Goal: Transaction & Acquisition: Purchase product/service

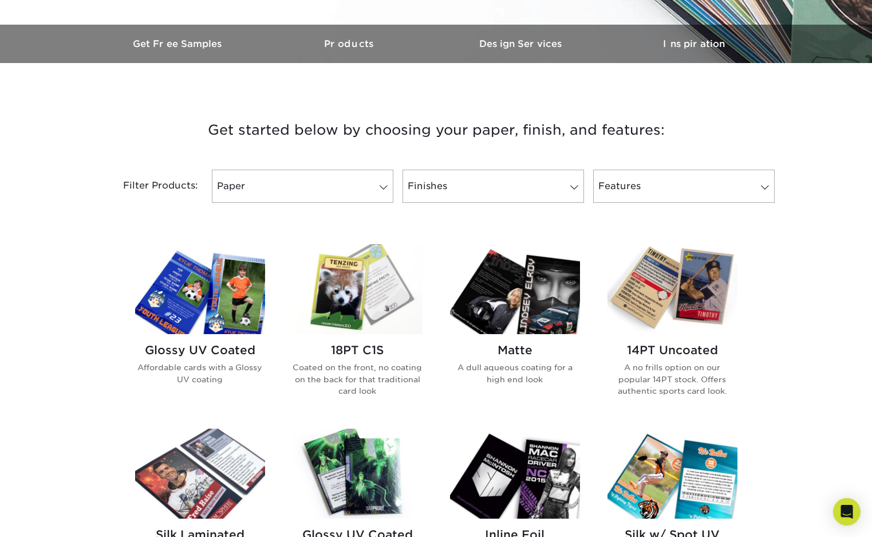
scroll to position [339, 0]
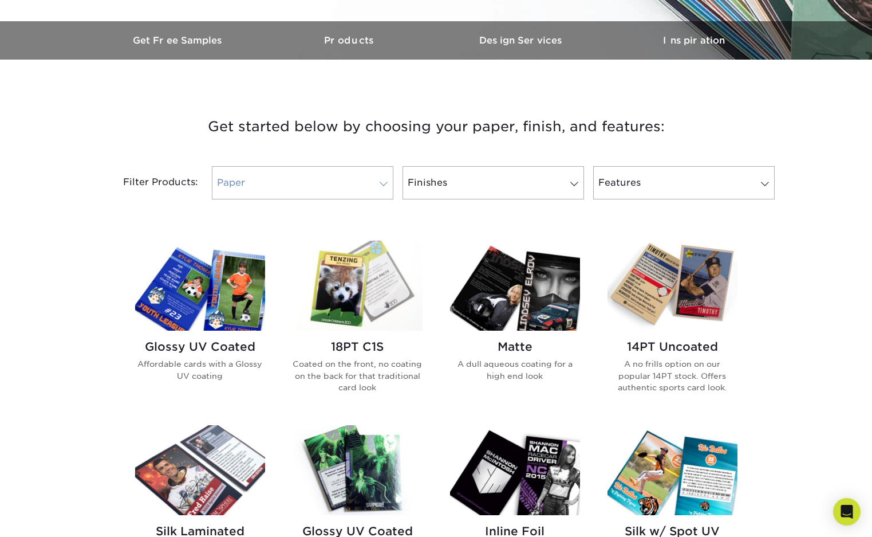
click at [378, 188] on span at bounding box center [384, 183] width 16 height 9
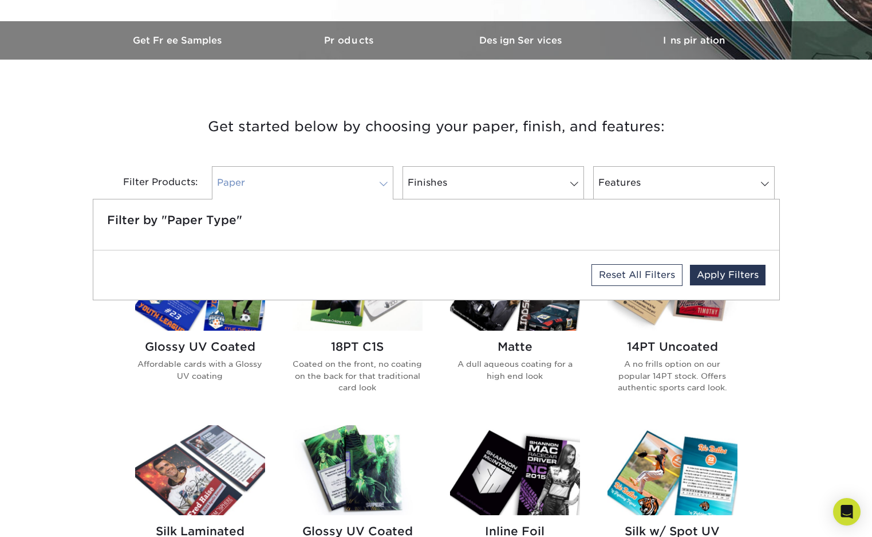
click at [378, 187] on span at bounding box center [384, 183] width 16 height 9
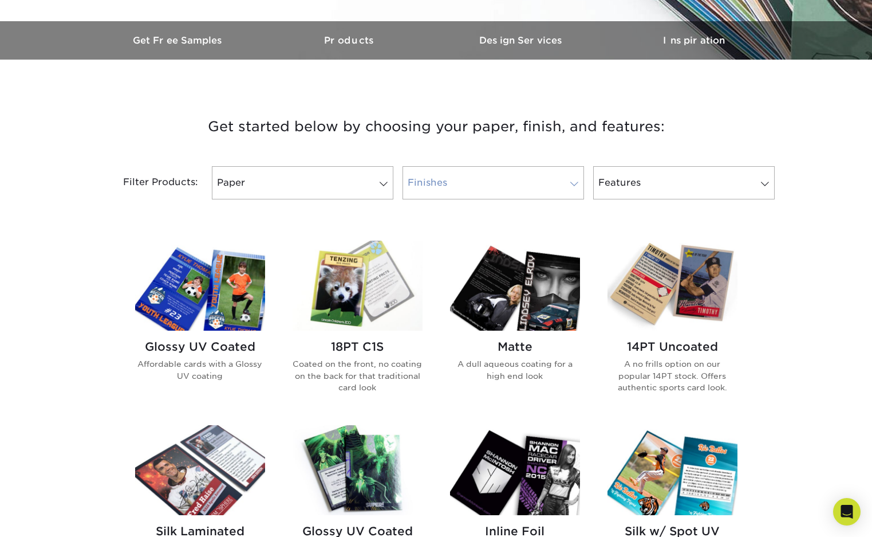
click at [485, 182] on link "Finishes" at bounding box center [494, 182] width 182 height 33
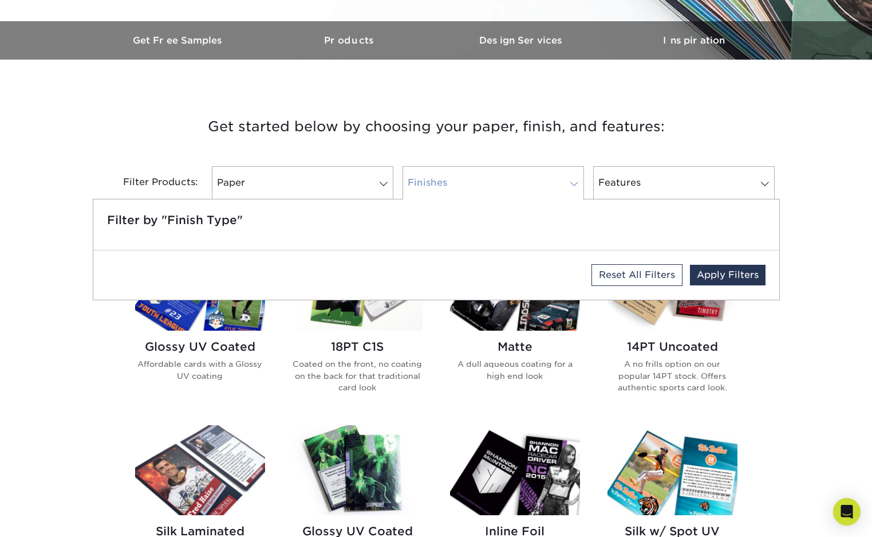
click at [486, 182] on link "Finishes" at bounding box center [494, 182] width 182 height 33
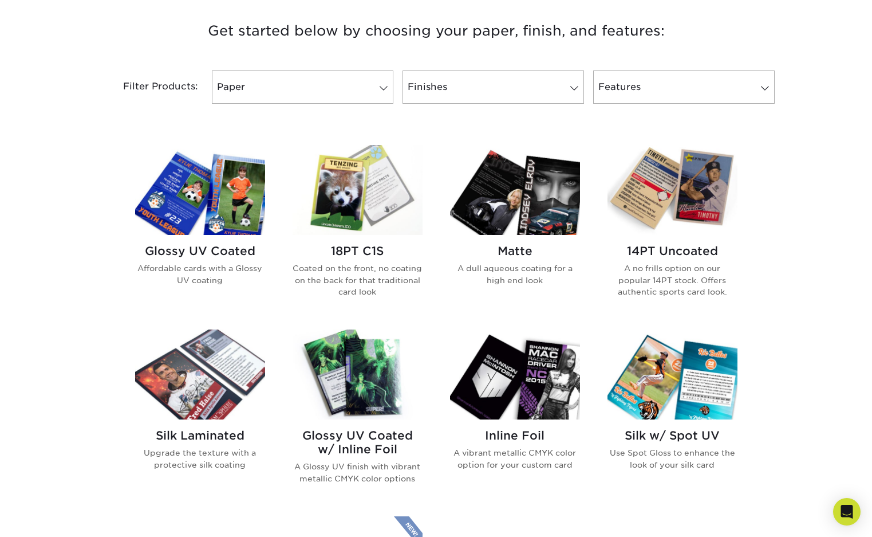
scroll to position [441, 0]
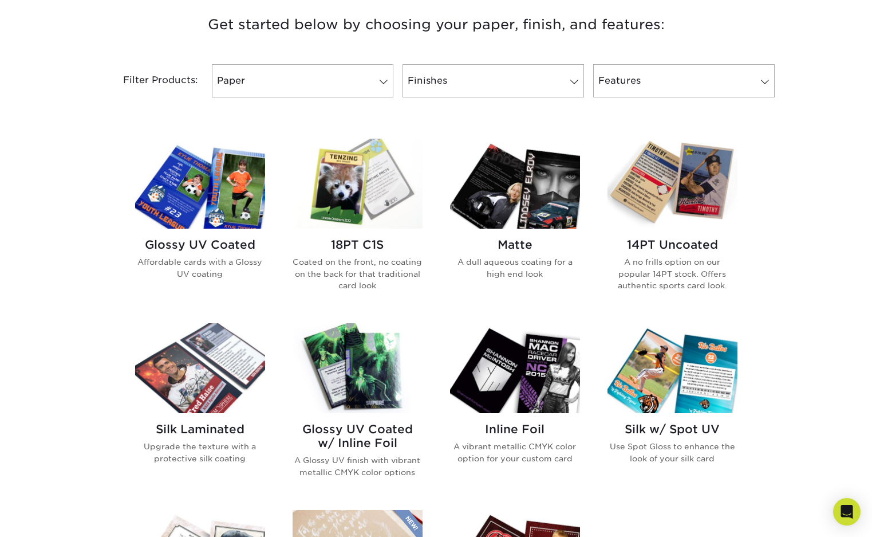
click at [208, 220] on img at bounding box center [200, 184] width 130 height 90
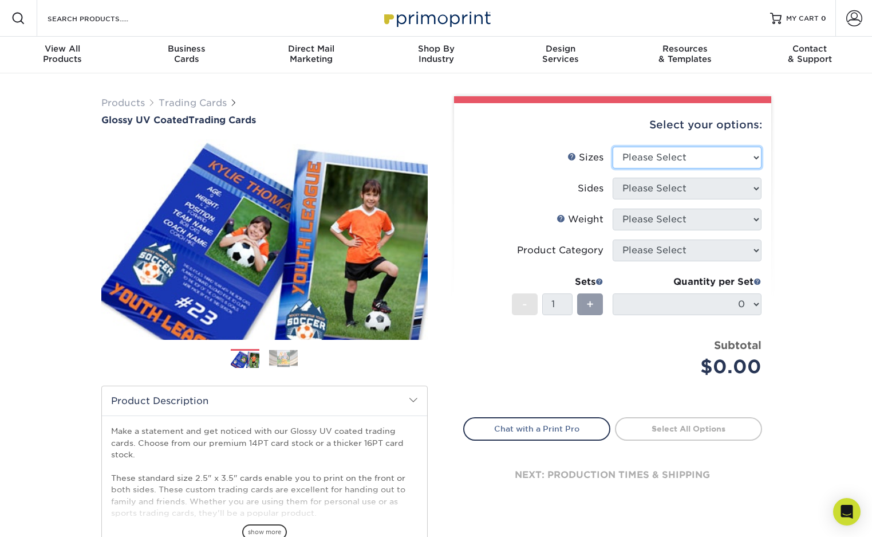
click at [657, 161] on select "Please Select 2.5" x 3.5"" at bounding box center [687, 158] width 149 height 22
select select "2.50x3.50"
click at [613, 147] on select "Please Select 2.5" x 3.5"" at bounding box center [687, 158] width 149 height 22
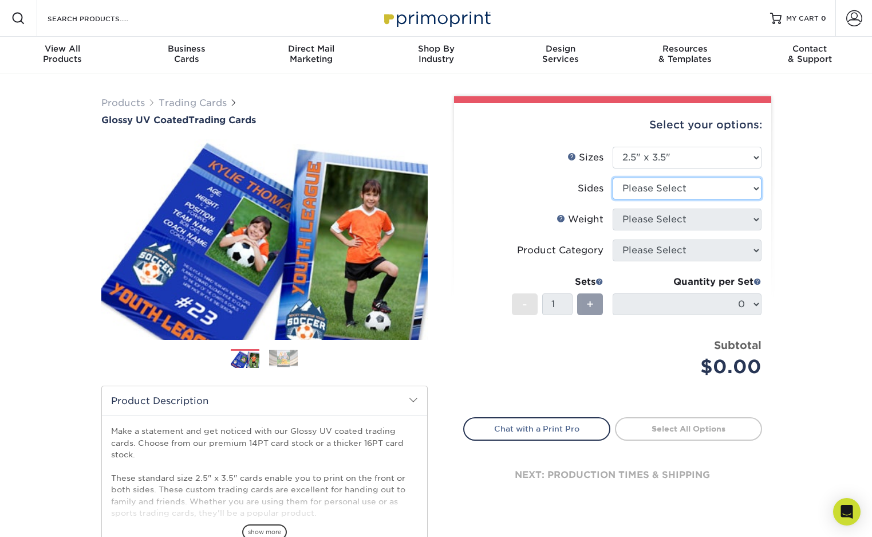
click at [661, 187] on select "Please Select Print Both Sides Print Front Only" at bounding box center [687, 189] width 149 height 22
select select "13abbda7-1d64-4f25-8bb2-c179b224825d"
click at [613, 178] on select "Please Select Print Both Sides Print Front Only" at bounding box center [687, 189] width 149 height 22
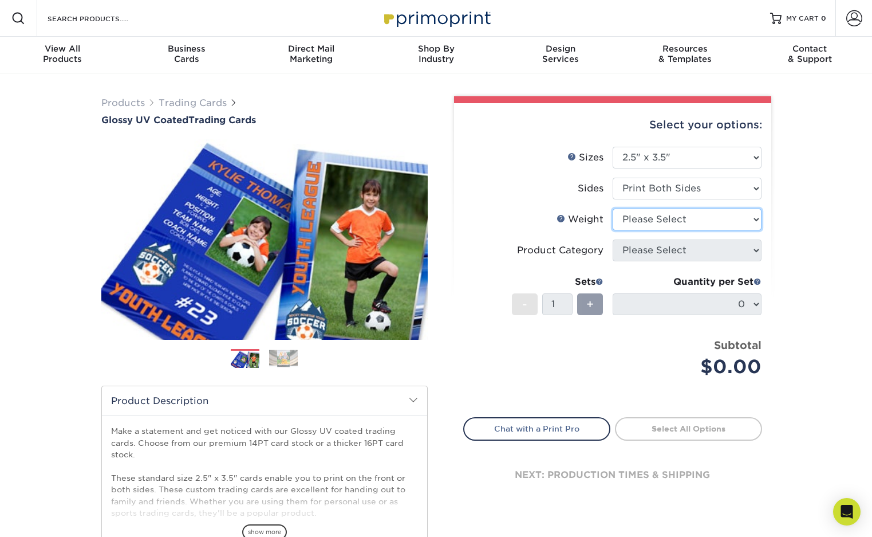
click at [661, 217] on select "Please Select 16PT 14PT 18PT C1S" at bounding box center [687, 220] width 149 height 22
select select "16PT"
click at [613, 209] on select "Please Select 16PT 14PT 18PT C1S" at bounding box center [687, 220] width 149 height 22
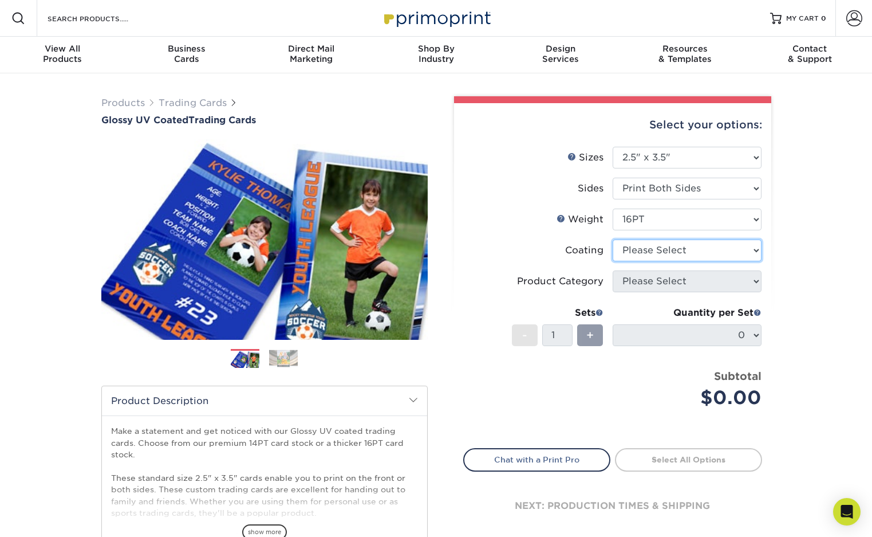
click at [661, 250] on select at bounding box center [687, 250] width 149 height 22
select select "ae367451-b2b8-45df-a344-0f05b6a12993"
click at [613, 239] on select at bounding box center [687, 250] width 149 height 22
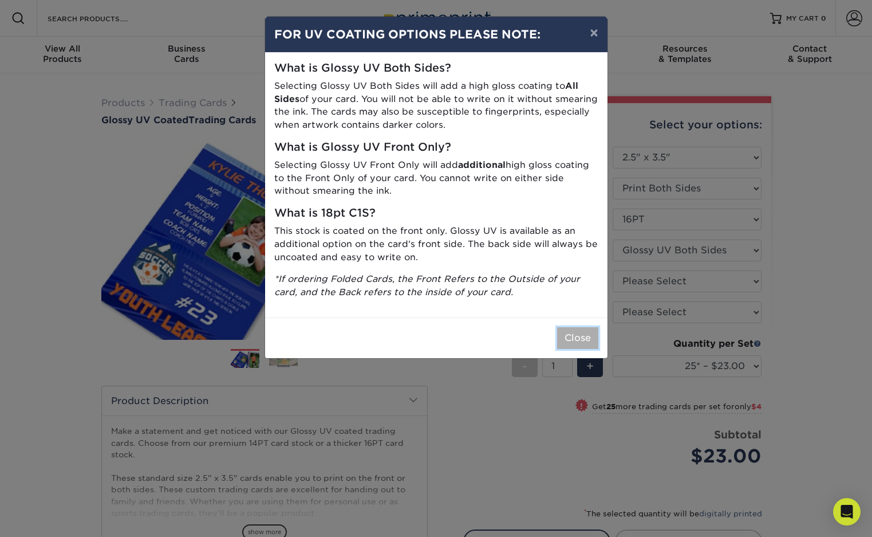
click at [585, 340] on button "Close" at bounding box center [577, 338] width 41 height 22
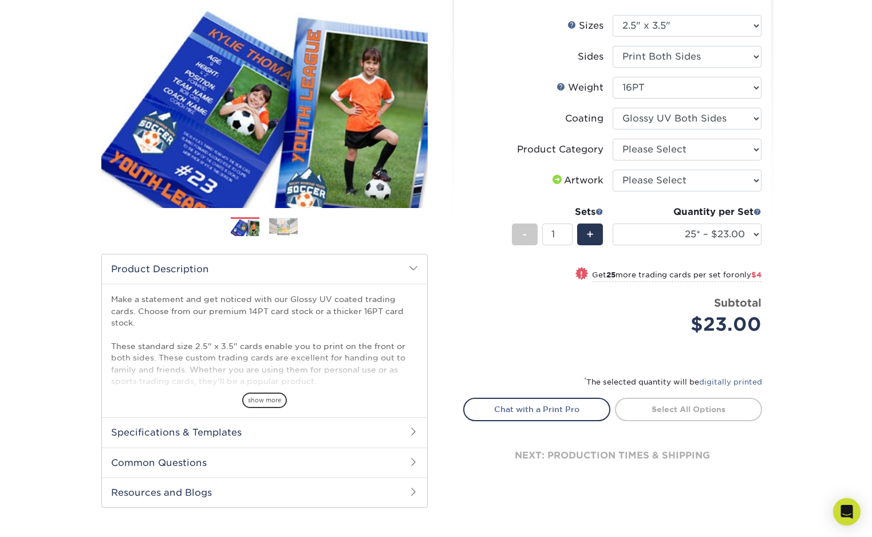
scroll to position [143, 0]
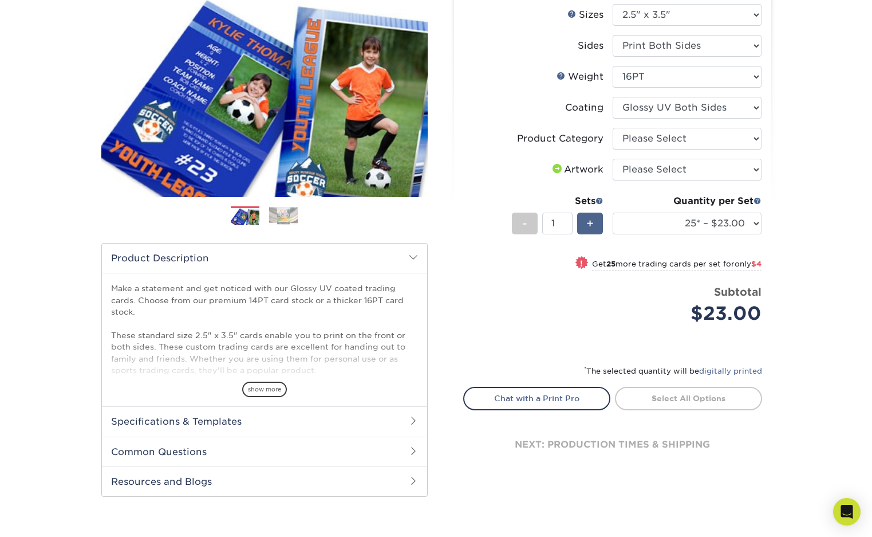
click at [592, 225] on span "+" at bounding box center [590, 223] width 7 height 17
type input "2"
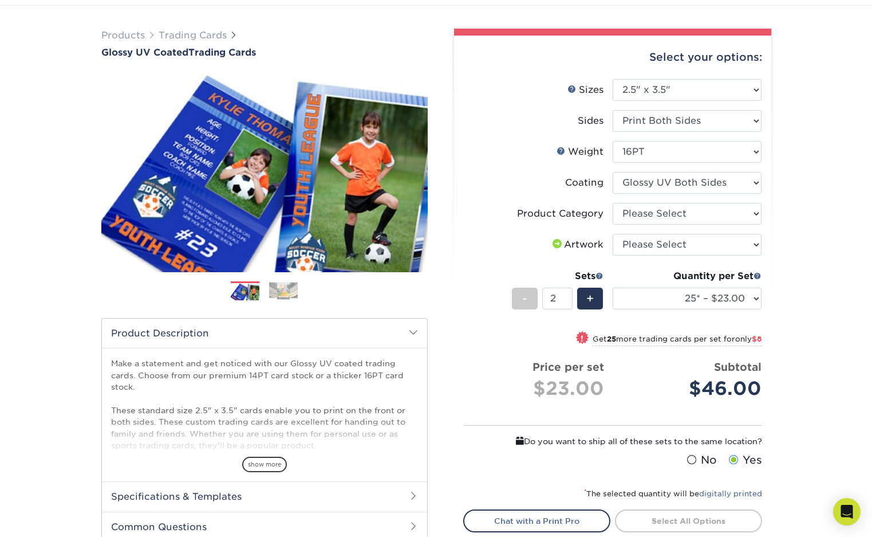
scroll to position [59, 0]
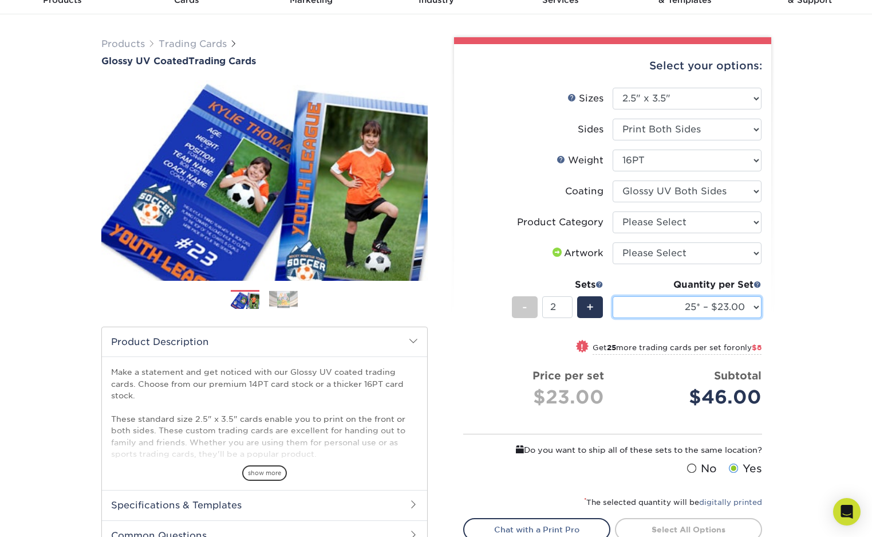
click at [733, 305] on select "25* – $23.00 50* – $27.00 75* – $33.00 100* – $37.00 250* – $47.00 500 – $58.00…" at bounding box center [687, 307] width 149 height 22
click at [613, 296] on select "25* – $23.00 50* – $27.00 75* – $33.00 100* – $37.00 250* – $47.00 500 – $58.00…" at bounding box center [687, 307] width 149 height 22
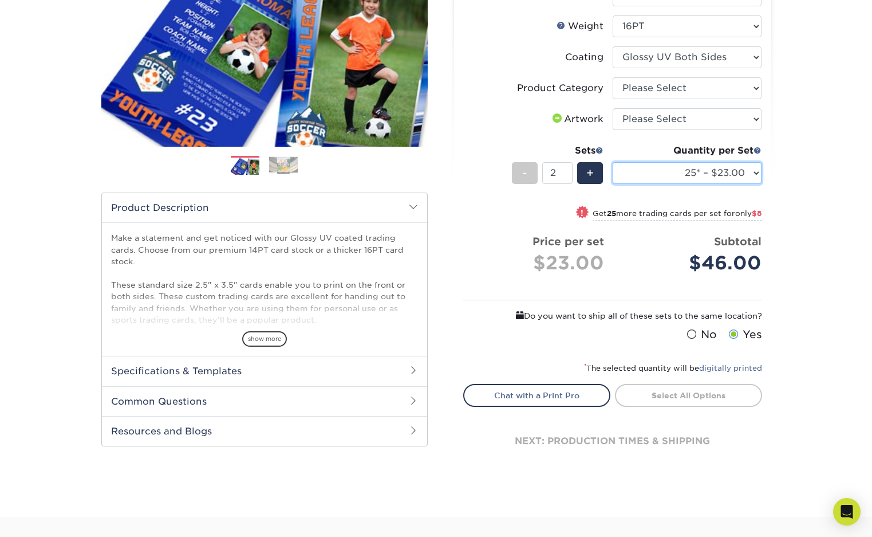
scroll to position [196, 0]
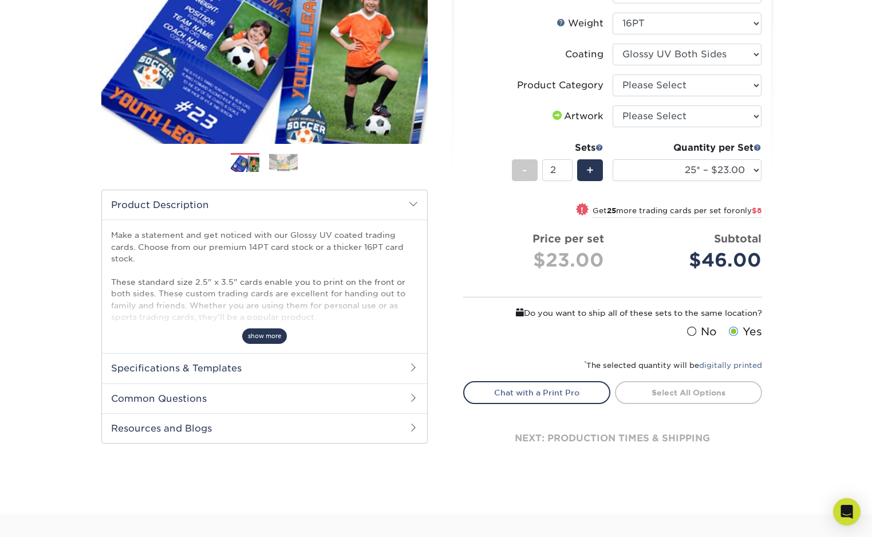
click at [258, 336] on span "show more" at bounding box center [264, 335] width 45 height 15
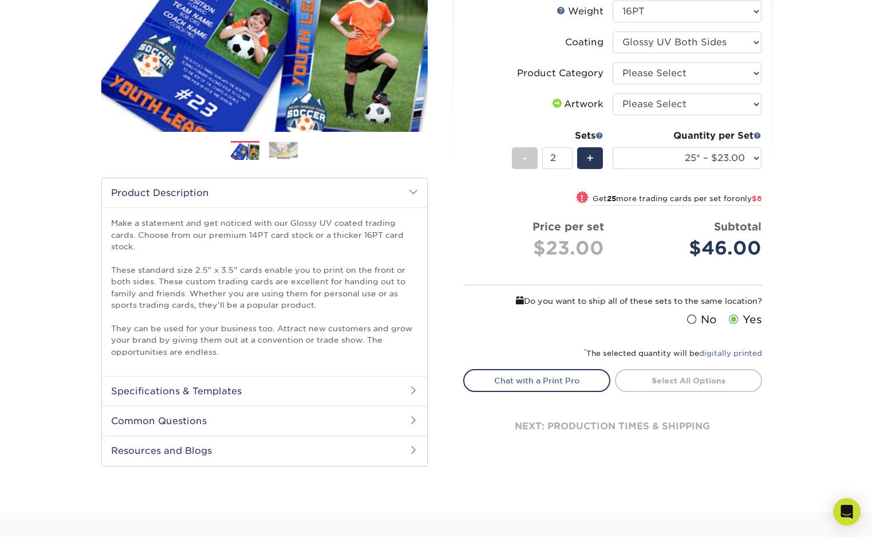
scroll to position [217, 0]
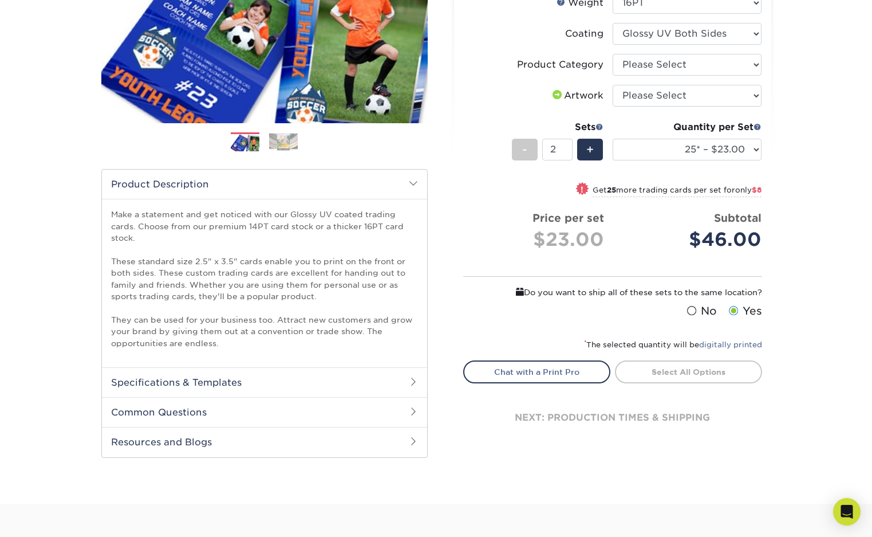
click at [270, 407] on h2 "Common Questions" at bounding box center [264, 412] width 325 height 30
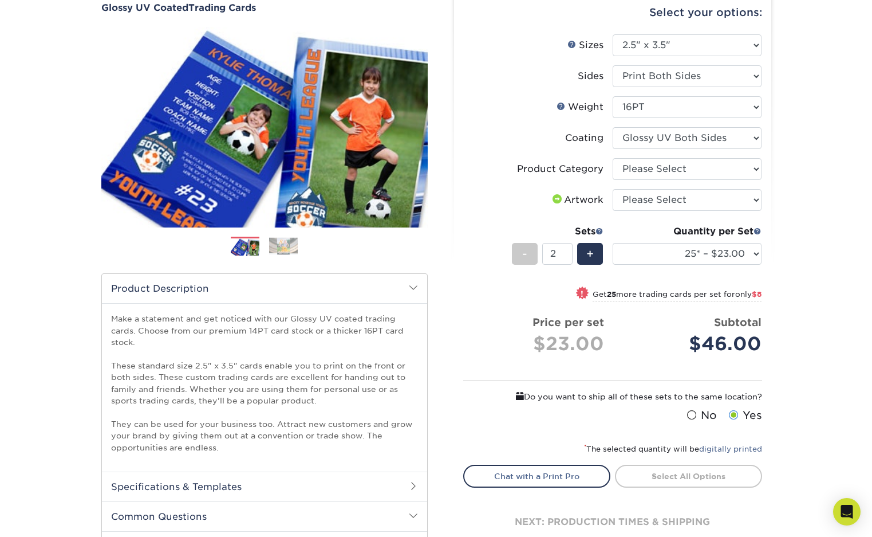
scroll to position [111, 0]
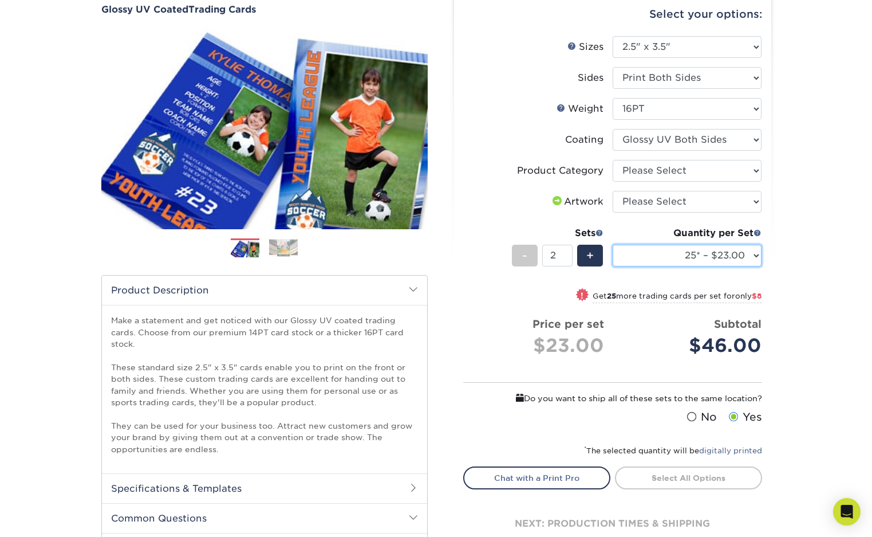
click at [678, 246] on select "25* – $23.00 50* – $27.00 75* – $33.00 100* – $37.00 250* – $47.00 500 – $58.00…" at bounding box center [687, 256] width 149 height 22
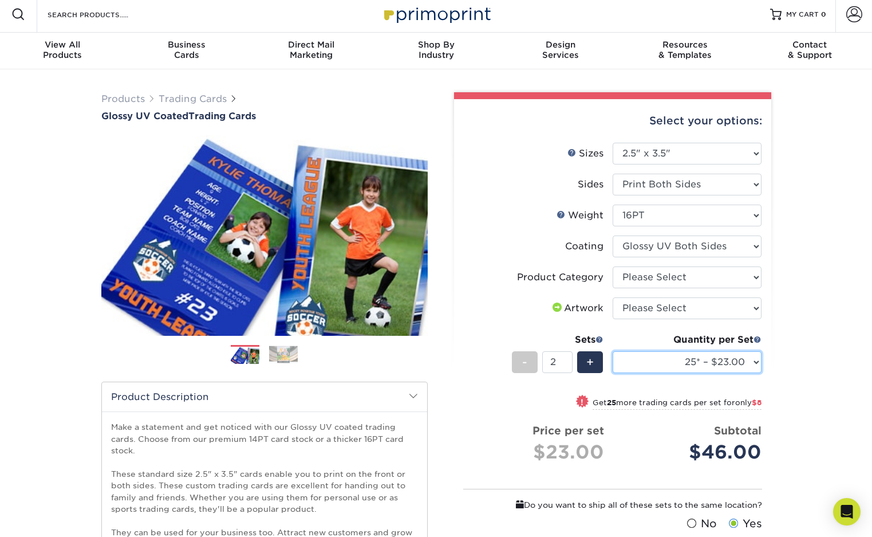
scroll to position [0, 0]
